Goal: Check status: Check status

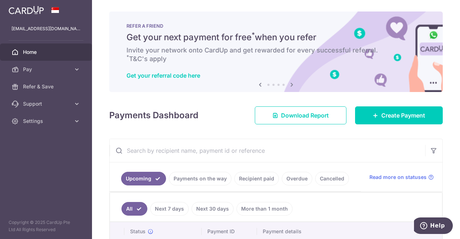
scroll to position [156, 0]
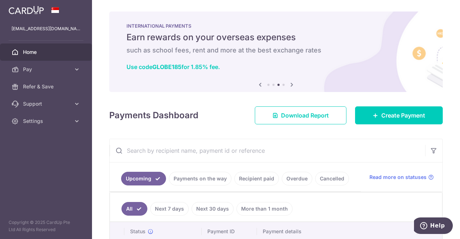
scroll to position [0, 230]
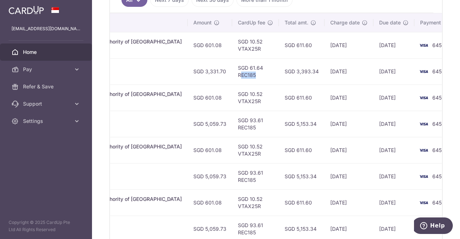
drag, startPoint x: 213, startPoint y: 72, endPoint x: 237, endPoint y: 73, distance: 24.5
click at [237, 73] on td "SGD 61.64 REC185" at bounding box center [255, 71] width 47 height 26
drag, startPoint x: 269, startPoint y: 64, endPoint x: 420, endPoint y: 73, distance: 152.0
click at [420, 73] on tr "Update payment Cancel payment Upload doc Pending txn_a6aa0f5aac8 Mortgage. OCBC…" at bounding box center [174, 71] width 589 height 26
click at [432, 69] on td "6455" at bounding box center [441, 71] width 55 height 26
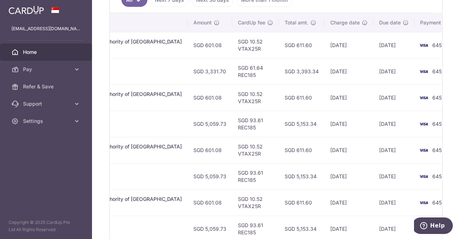
click at [279, 49] on td "SGD 611.60" at bounding box center [302, 45] width 46 height 26
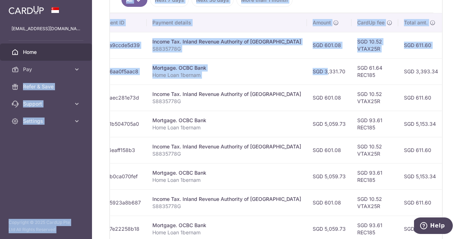
scroll to position [0, 0]
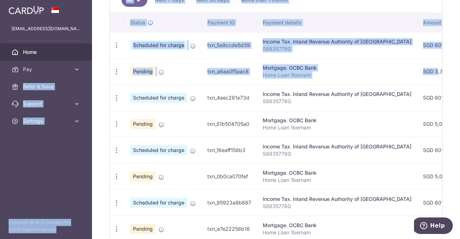
drag, startPoint x: 174, startPoint y: 78, endPoint x: 244, endPoint y: 64, distance: 71.8
click at [244, 64] on tr "Update payment Cancel payment Upload doc Pending txn_a6aa0f5aac8 Mortgage. OCBC…" at bounding box center [404, 71] width 589 height 26
click at [262, 61] on td "Mortgage. OCBC Bank Home Loan 1bernam" at bounding box center [337, 71] width 160 height 26
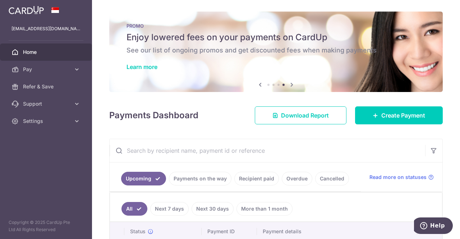
click at [290, 86] on icon at bounding box center [292, 84] width 9 height 9
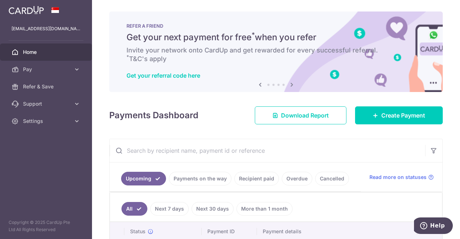
click at [290, 86] on icon at bounding box center [292, 84] width 9 height 9
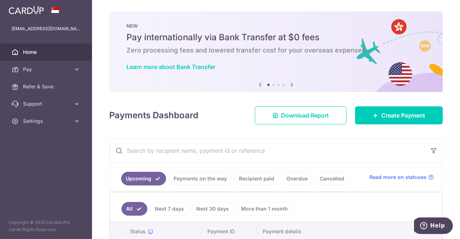
click at [290, 86] on icon at bounding box center [292, 84] width 9 height 9
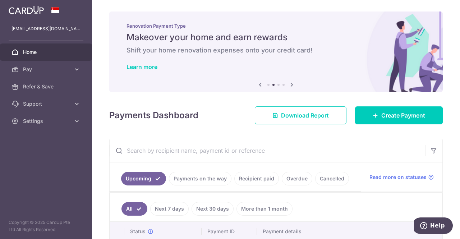
click at [290, 86] on icon at bounding box center [292, 84] width 9 height 9
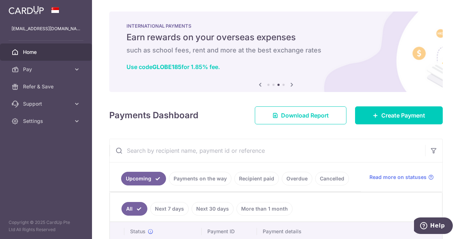
click at [290, 86] on icon at bounding box center [292, 84] width 9 height 9
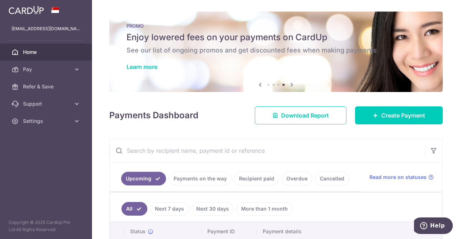
click at [258, 85] on icon at bounding box center [260, 84] width 9 height 9
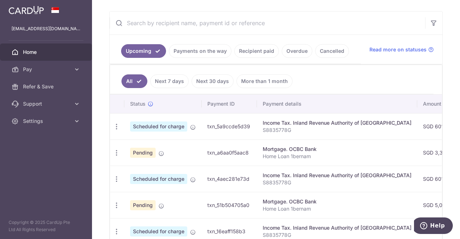
scroll to position [144, 0]
